Goal: Task Accomplishment & Management: Complete application form

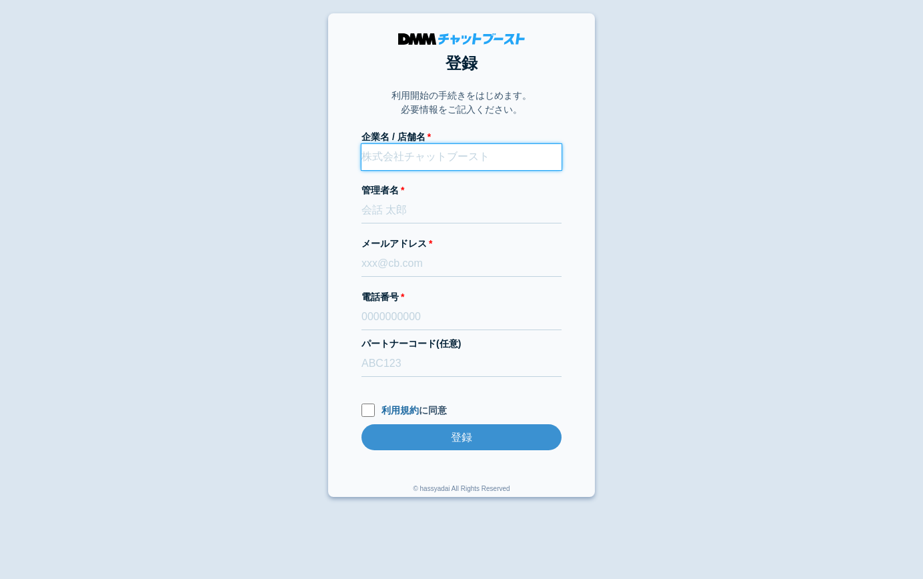
click at [478, 157] on input "企業名 / 店舗名" at bounding box center [462, 157] width 200 height 26
click at [510, 157] on input "企業名 / 店舗名" at bounding box center [462, 157] width 200 height 26
type input "株式会社ジェイ"
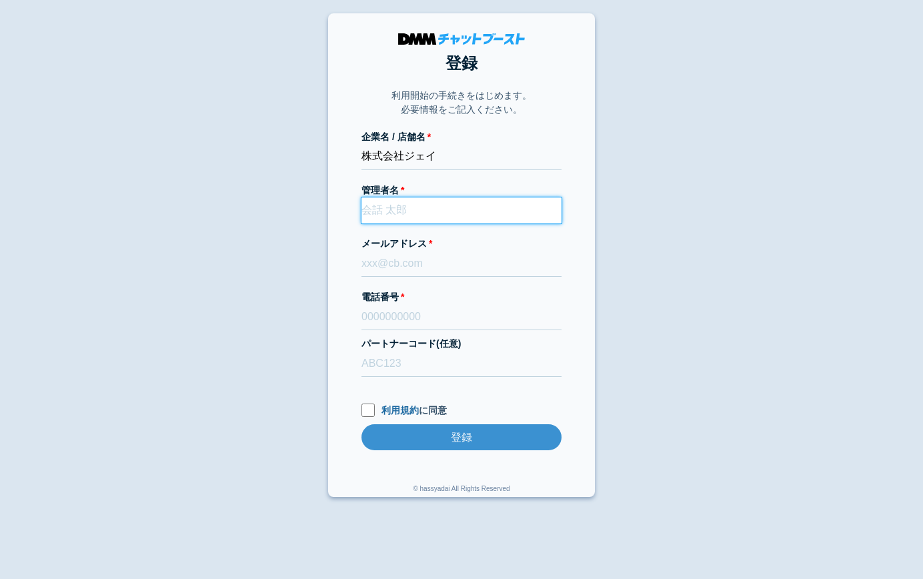
click at [443, 203] on input "管理者名" at bounding box center [462, 210] width 200 height 26
type input "ジェイ"
click at [650, 279] on body "登録 利用開始の手続きをはじめます。 必要情報をご記入ください。 企業名 / 店舗名 株式会社ジェイ 管理者名 ジェイ メールアドレス 電話番号 パートナーコ…" at bounding box center [461, 255] width 923 height 484
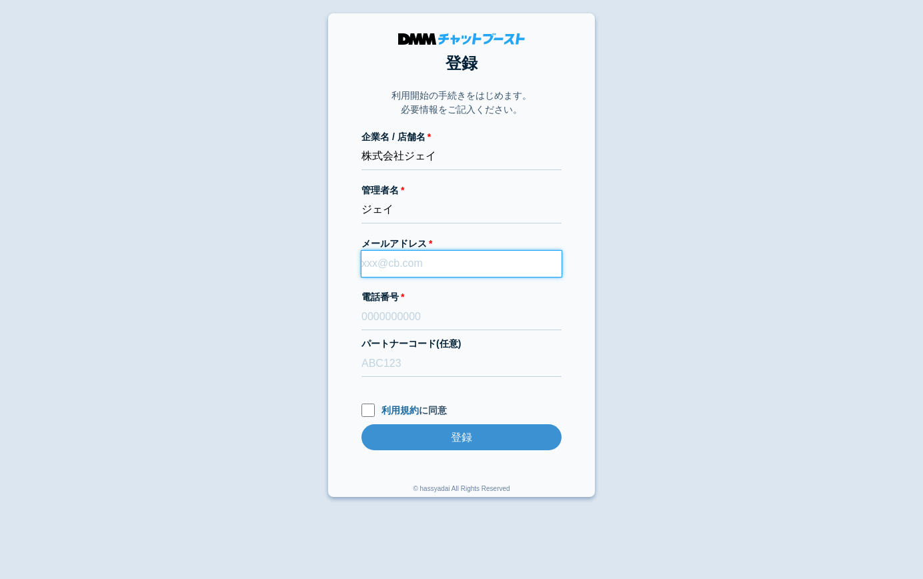
click at [490, 267] on input "メールアドレス" at bounding box center [462, 264] width 200 height 26
paste input "lee-sangjun@kcgrp.jp"
type input "lee-sangjun@kcgrp.jp"
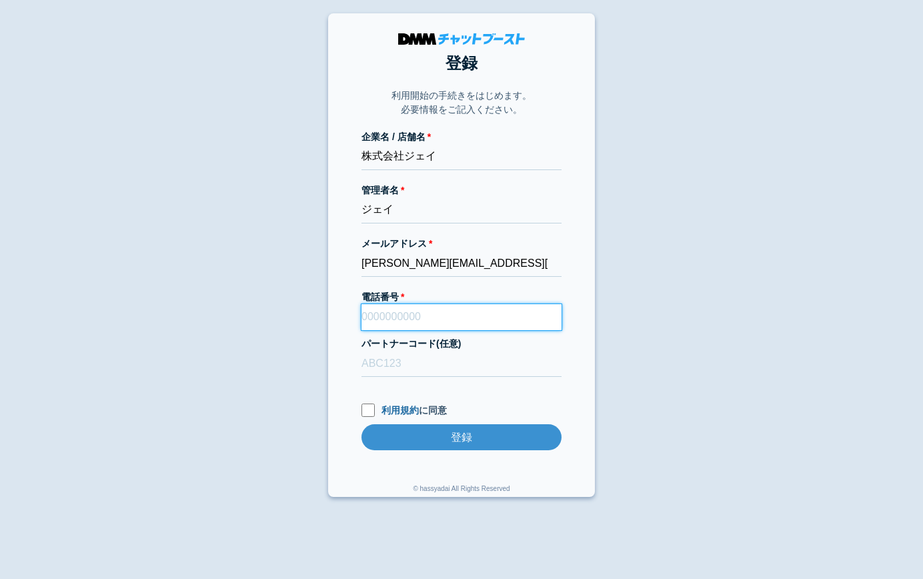
click at [401, 322] on input "電話番号" at bounding box center [462, 317] width 200 height 26
type input "00000000000"
click at [322, 363] on body "登録 利用開始の手続きをはじめます。 必要情報をご記入ください。 企業名 / 店舗名 株式会社ジェイ 管理者名 ジェイ メールアドレス lee-sangjun…" at bounding box center [461, 255] width 923 height 484
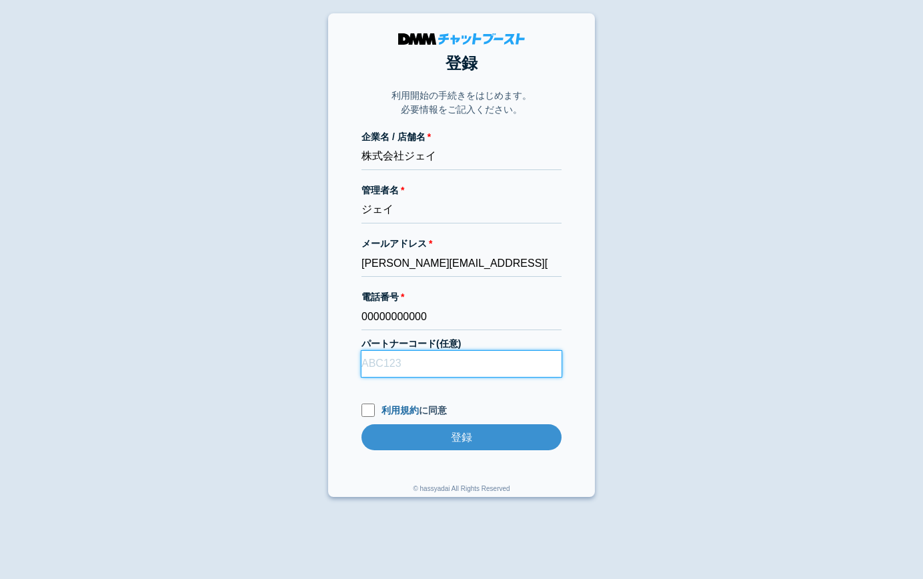
click at [418, 374] on input "パートナーコード(任意)" at bounding box center [462, 364] width 200 height 26
click at [427, 372] on input "パートナーコード(任意)" at bounding box center [462, 364] width 200 height 26
type input "ABC123"
click at [306, 392] on body "登録 利用開始の手続きをはじめます。 必要情報をご記入ください。 企業名 / 店舗名 株式会社ジェイ 管理者名 ジェイ メールアドレス lee-sangjun…" at bounding box center [461, 255] width 923 height 484
click at [364, 408] on input "利用規約 に同意" at bounding box center [368, 410] width 13 height 13
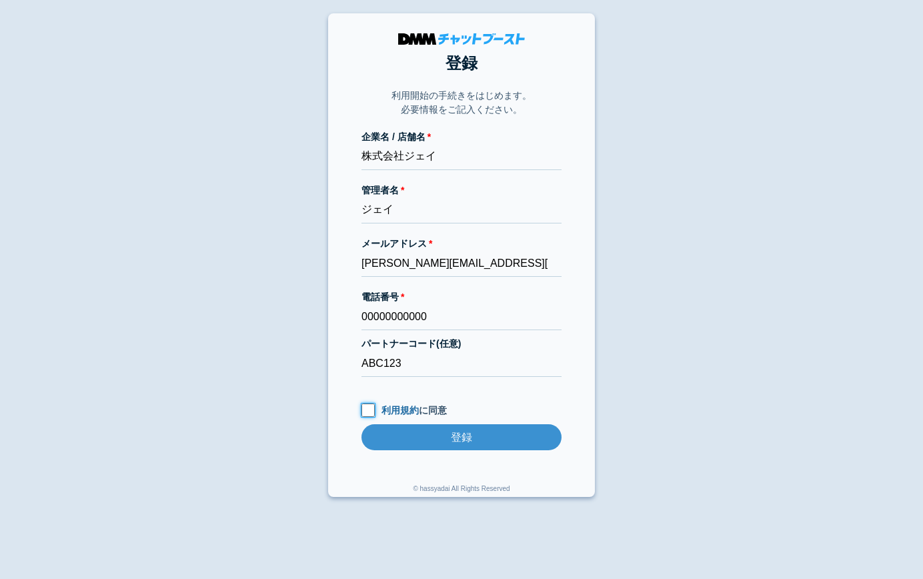
checkbox input "true"
click at [386, 437] on input "登録" at bounding box center [462, 437] width 200 height 26
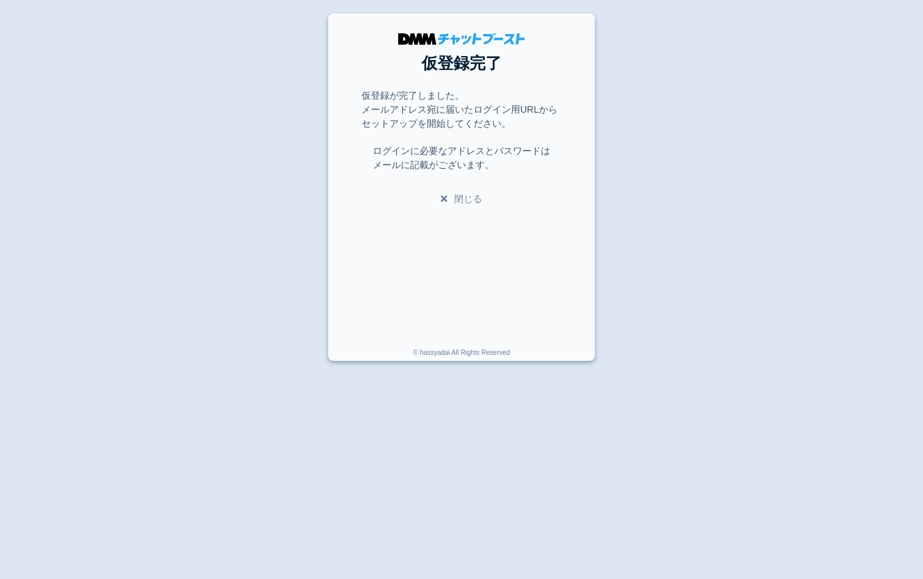
click at [582, 286] on section "仮登録完了 仮登録が完了しました。 メールアドレス宛に届いたログイン用URLからセットアップを開始してください。 ログインに必要なアドレスとパスワードは メー…" at bounding box center [461, 187] width 267 height 348
